Goal: Navigation & Orientation: Find specific page/section

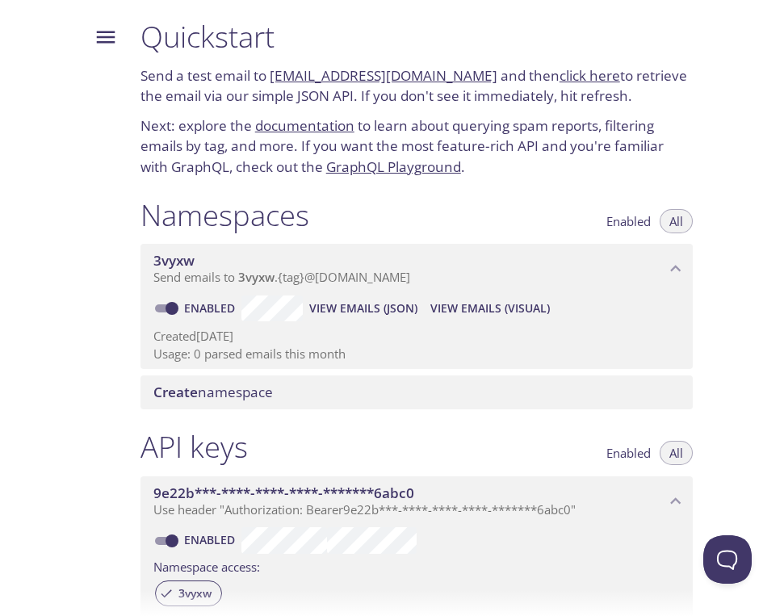
click at [69, 31] on div at bounding box center [64, 308] width 128 height 616
click at [97, 32] on icon "Menu" at bounding box center [106, 37] width 19 height 12
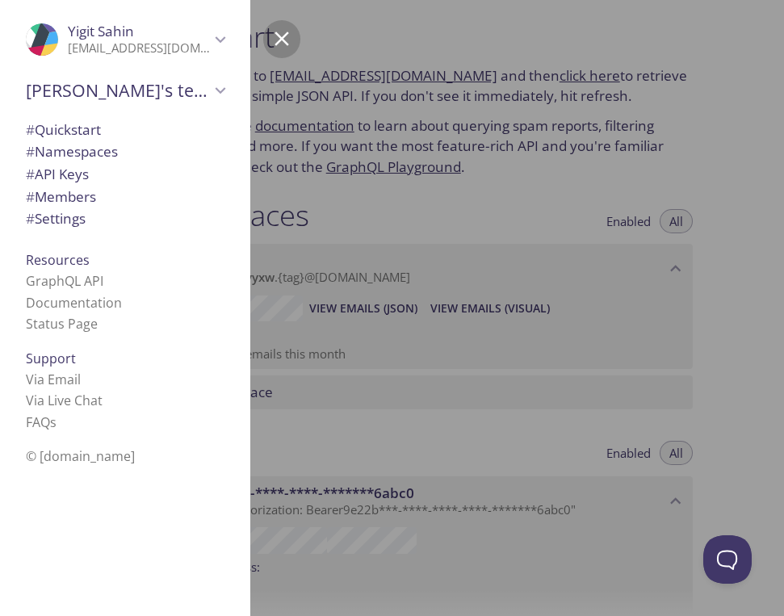
click at [80, 89] on span "[PERSON_NAME]'s team" at bounding box center [118, 90] width 184 height 23
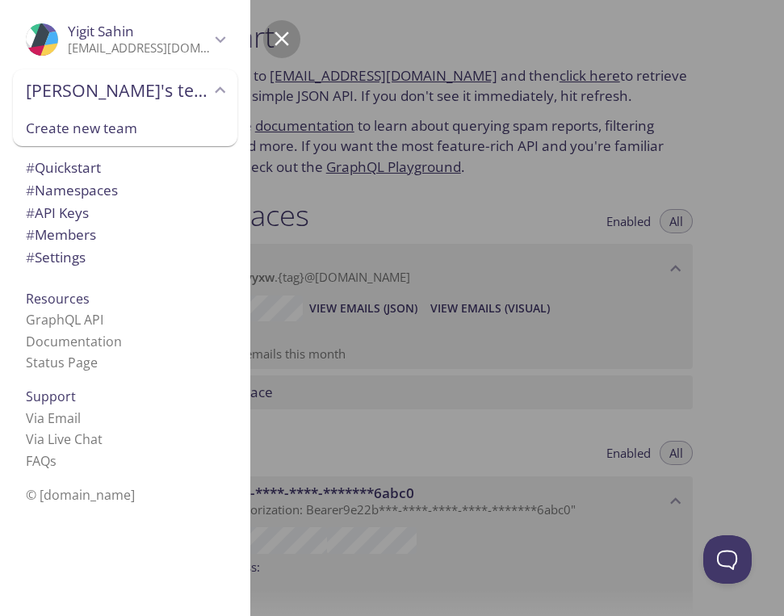
click at [63, 49] on div ".cls-1 { fill: #6d5ca8; } .cls-2 { fill: #3fc191; } .cls-3 { fill: #3b4752; } .…" at bounding box center [47, 39] width 42 height 32
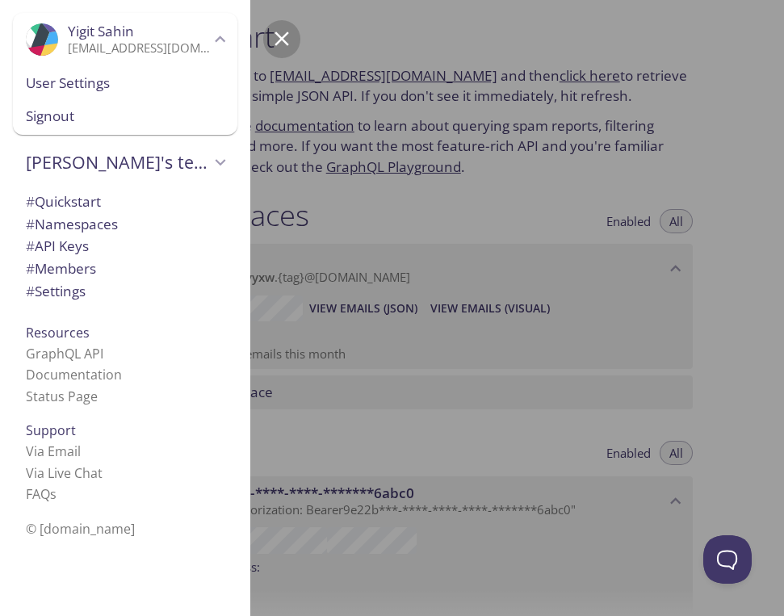
click at [69, 86] on span "User Settings" at bounding box center [125, 83] width 199 height 21
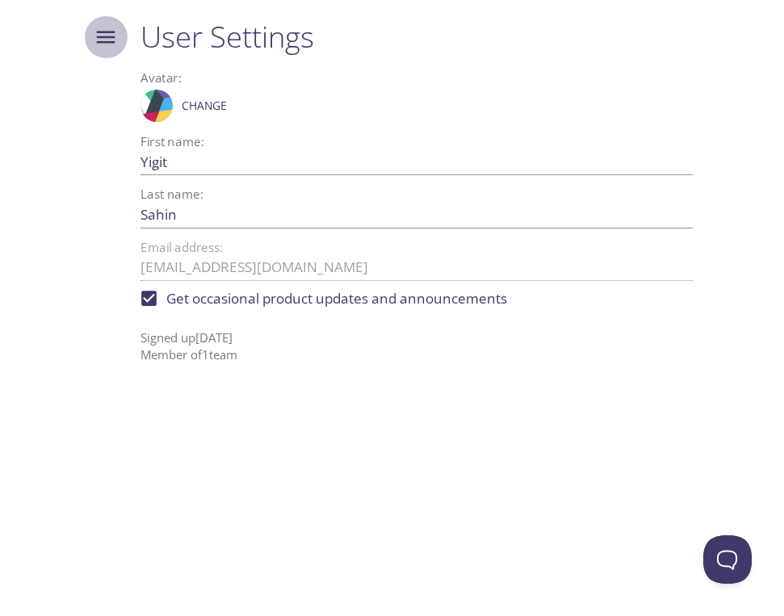
click at [88, 43] on button "Menu" at bounding box center [106, 37] width 42 height 42
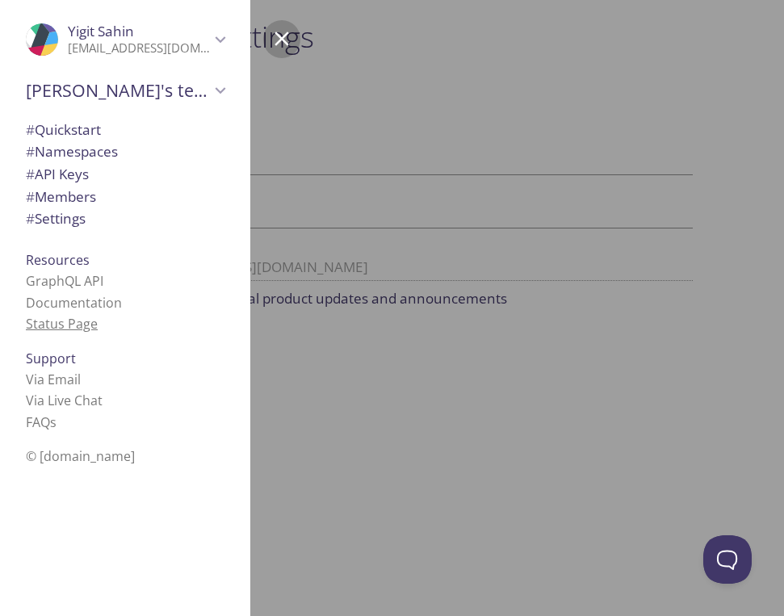
click at [85, 316] on link "Status Page" at bounding box center [62, 324] width 72 height 18
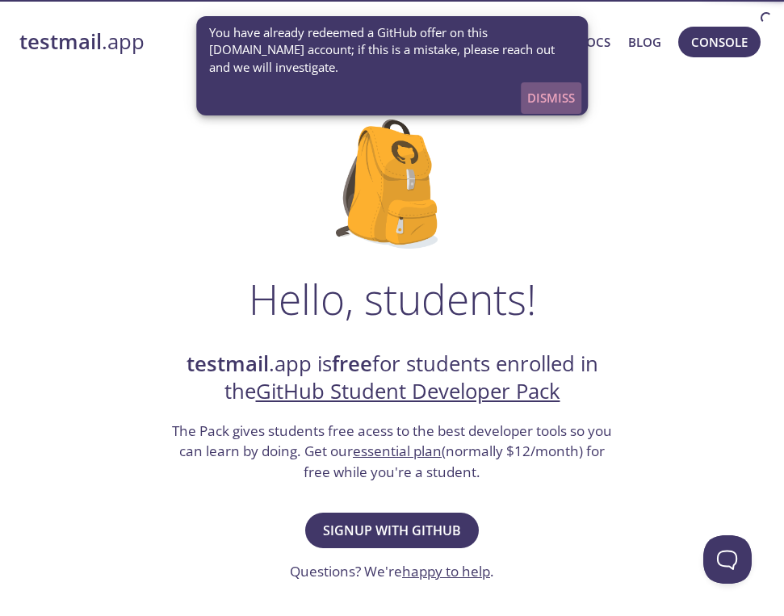
click at [540, 102] on span "Dismiss" at bounding box center [551, 97] width 48 height 21
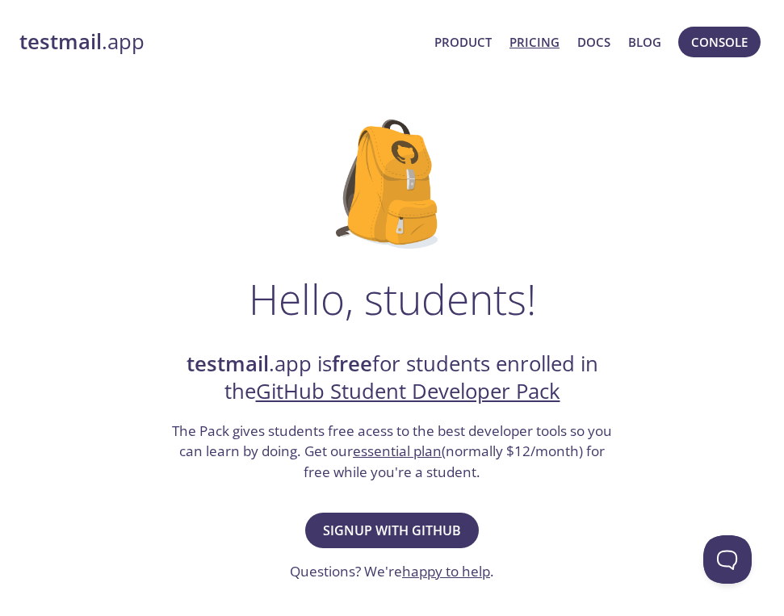
click at [520, 38] on link "Pricing" at bounding box center [534, 41] width 50 height 21
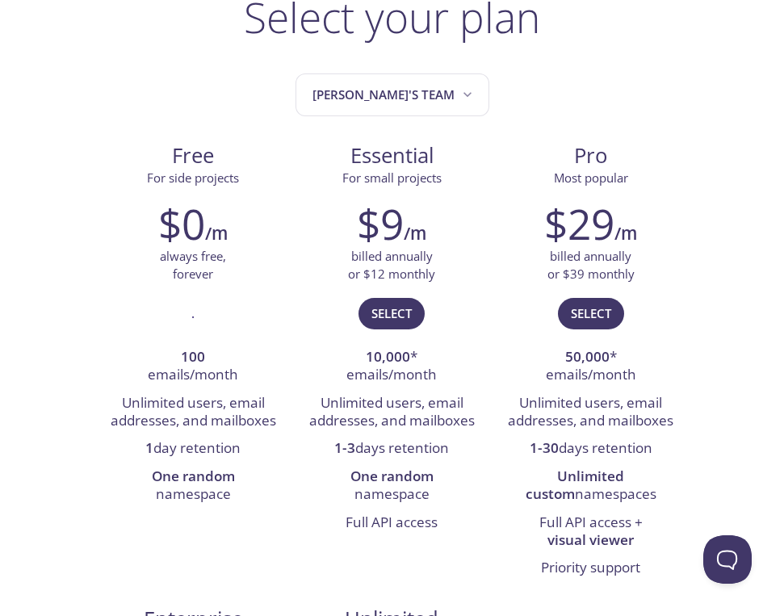
scroll to position [123, 0]
